Goal: Navigation & Orientation: Find specific page/section

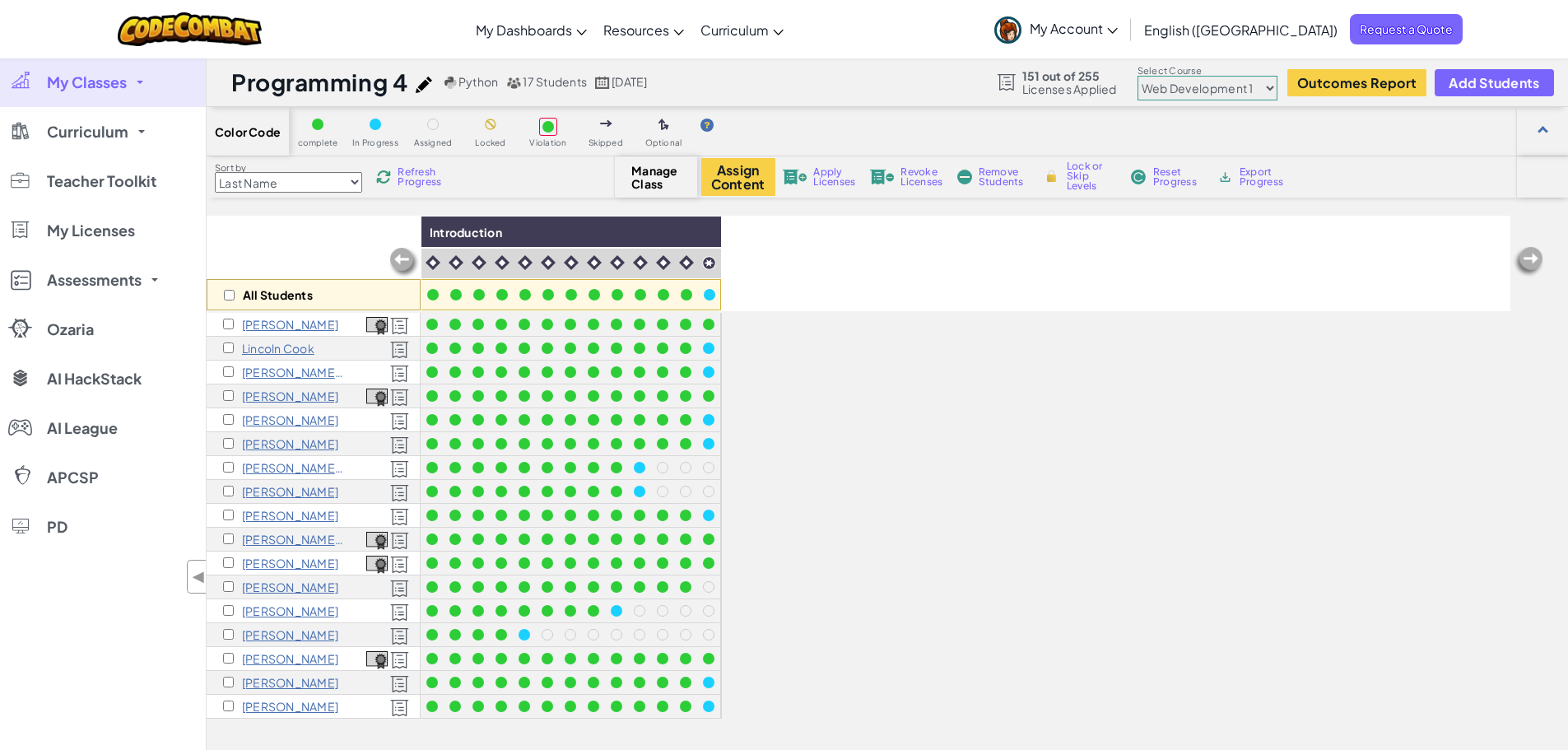
select select "5789587aad86a6efb573701f"
click at [137, 75] on link "My Classes" at bounding box center [102, 82] width 205 height 50
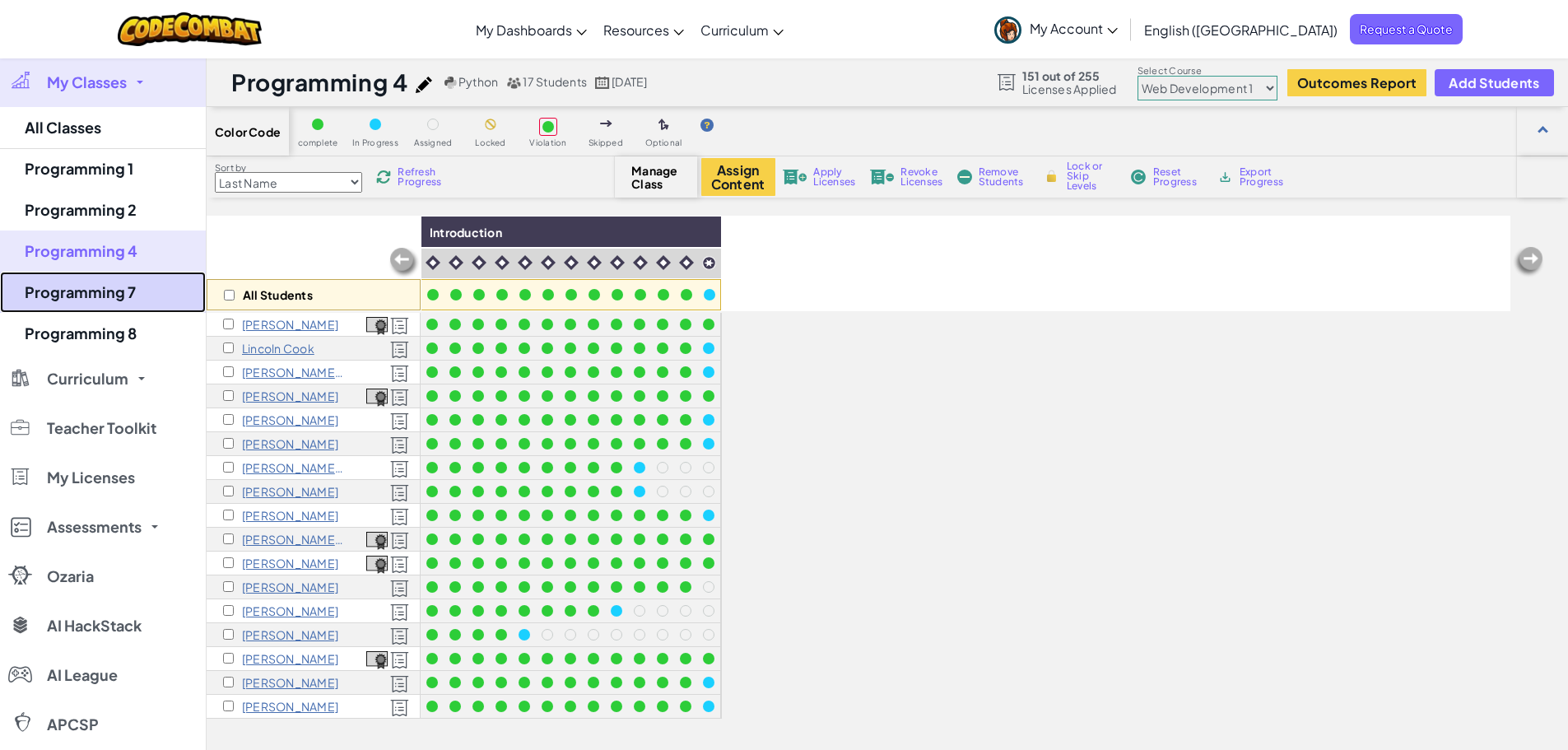
click at [114, 297] on link "Programming 7" at bounding box center [102, 291] width 205 height 41
select select "5789587aad86a6efb573701f"
